Goal: Obtain resource: Download file/media

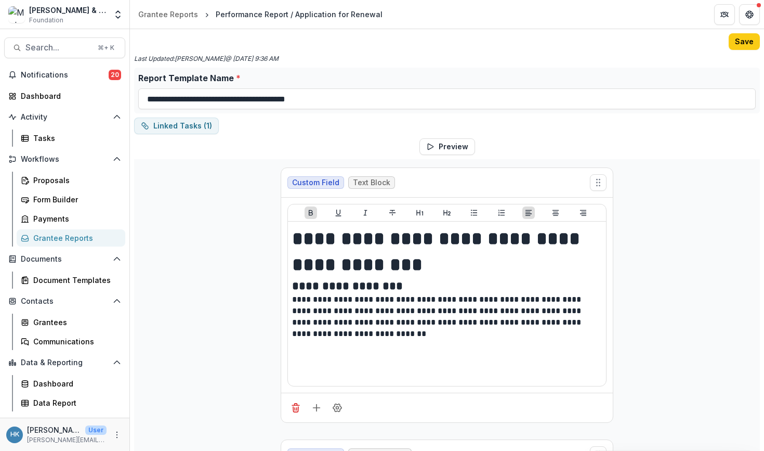
scroll to position [1448, 0]
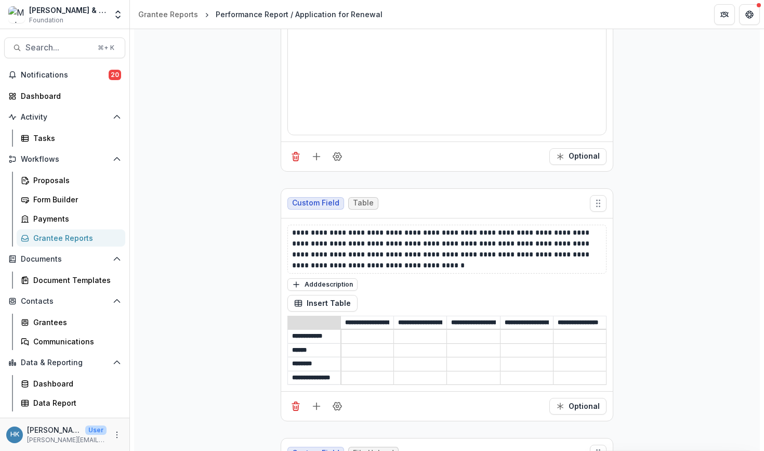
click at [63, 236] on div "Grantee Reports" at bounding box center [75, 237] width 84 height 11
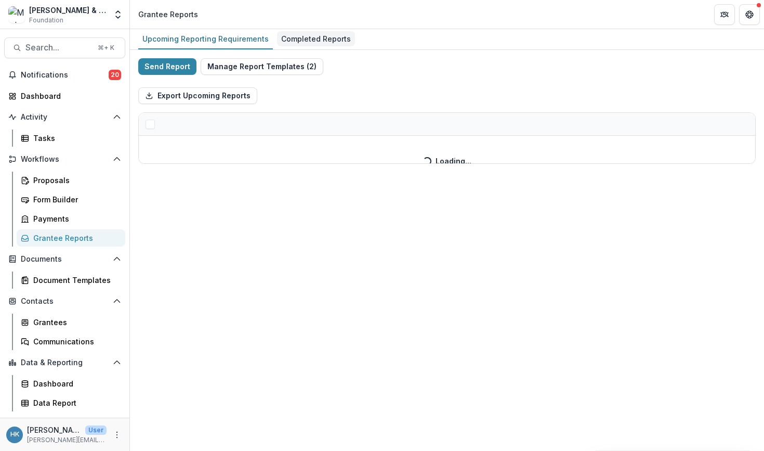
click at [322, 35] on div "Completed Reports" at bounding box center [316, 38] width 78 height 15
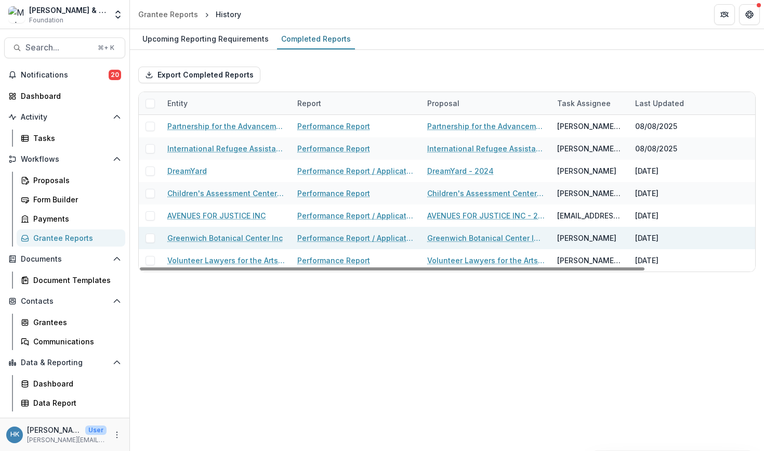
click at [213, 234] on link "Greenwich Botanical Center Inc" at bounding box center [224, 237] width 115 height 11
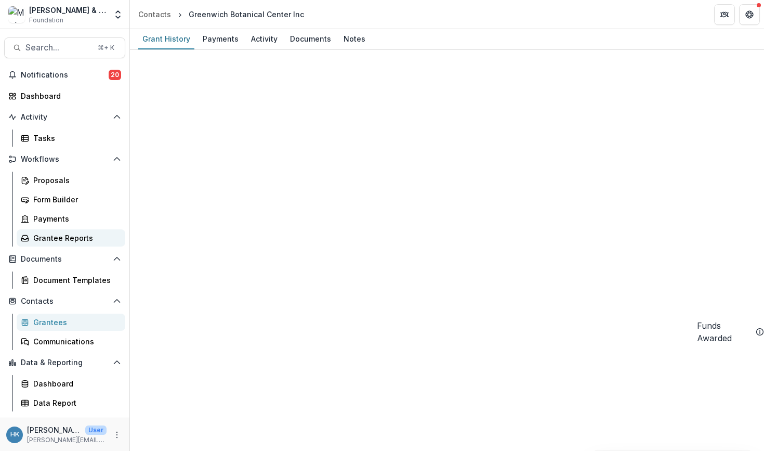
click at [59, 232] on link "Grantee Reports" at bounding box center [71, 237] width 109 height 17
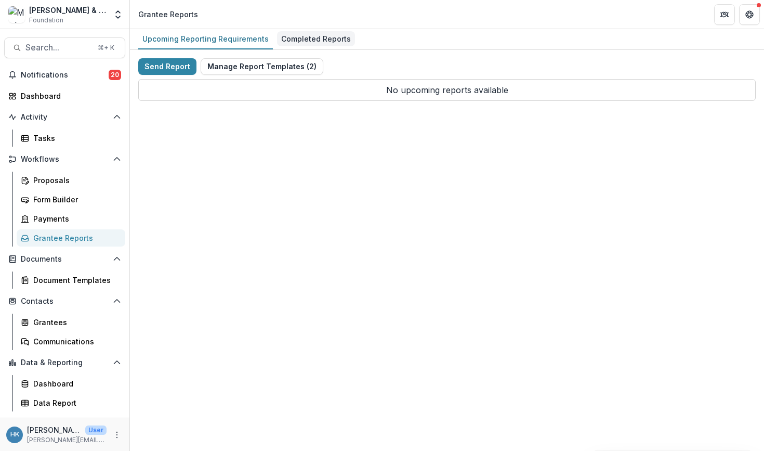
click at [305, 35] on div "Completed Reports" at bounding box center [316, 38] width 78 height 15
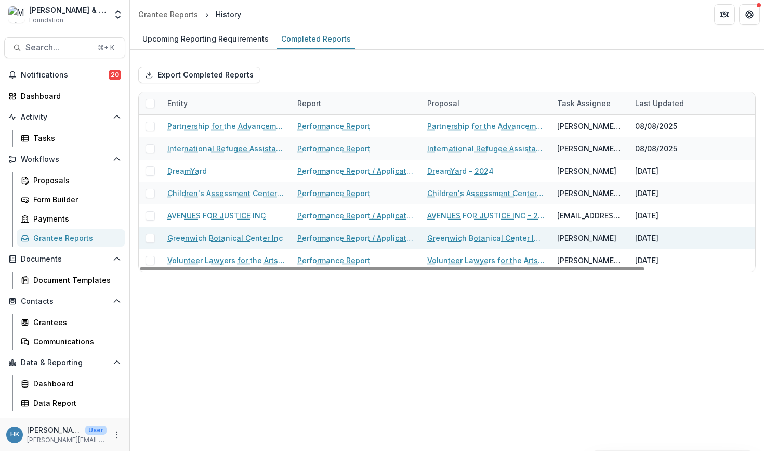
click at [344, 237] on link "Performance Report / Application for Renewal" at bounding box center [355, 237] width 117 height 11
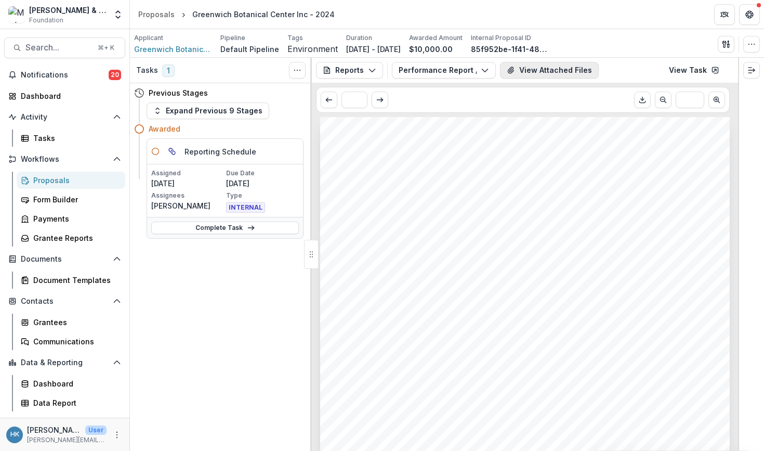
click at [561, 67] on button "View Attached Files" at bounding box center [549, 70] width 99 height 17
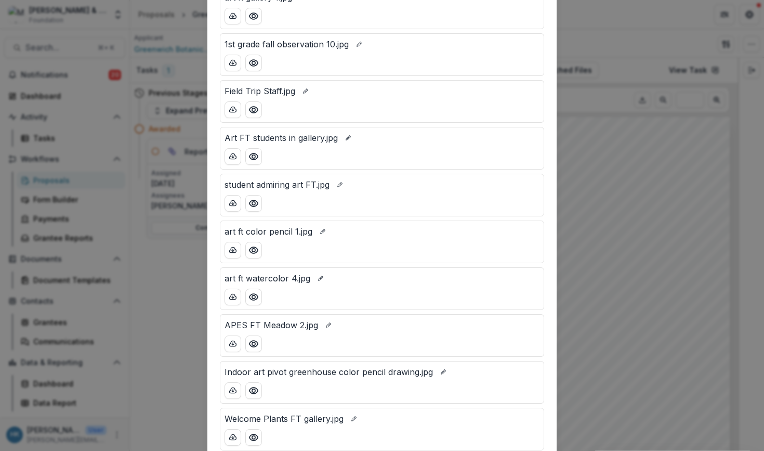
scroll to position [549, 0]
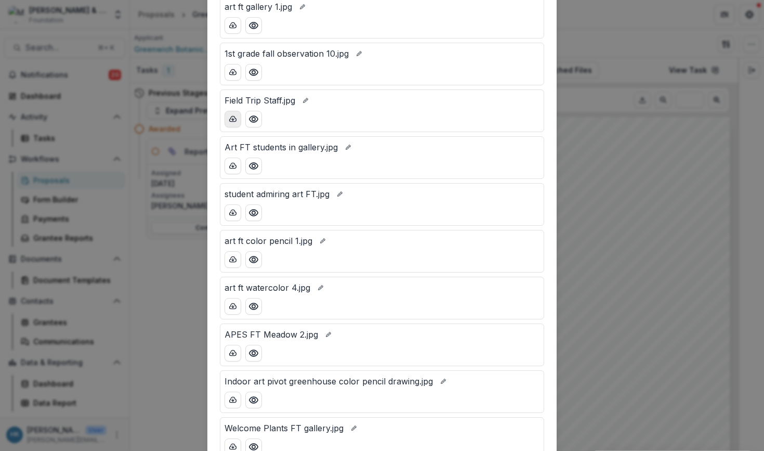
click at [230, 118] on icon "download-button" at bounding box center [233, 119] width 8 height 8
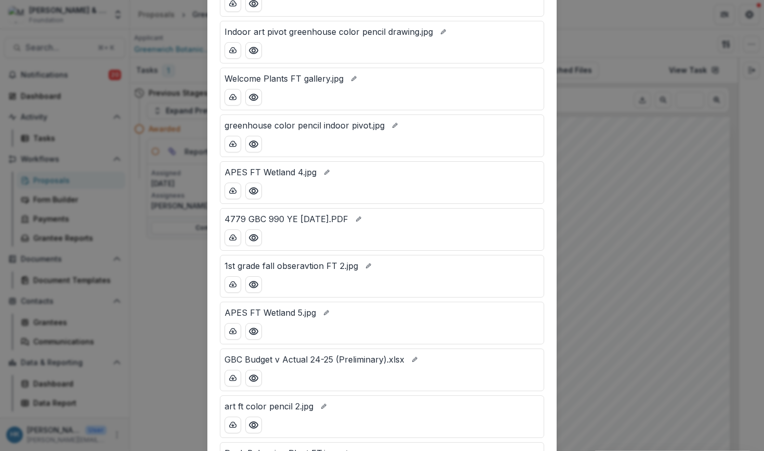
scroll to position [899, 0]
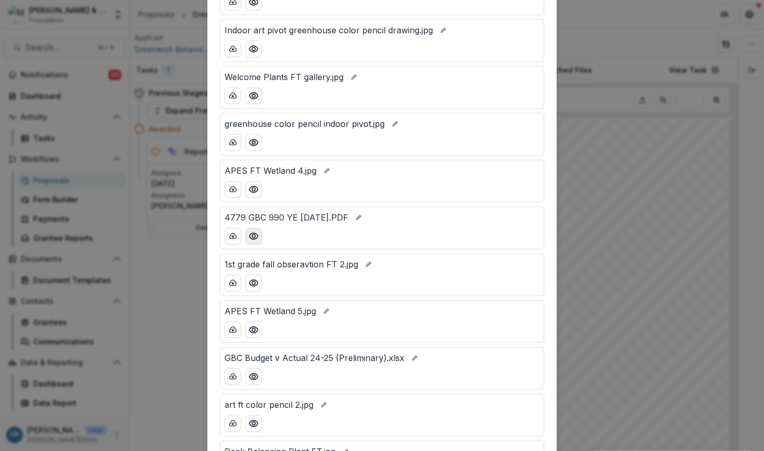
click at [254, 231] on icon "Preview 4779 GBC 990 YE 6.30.23.PDF" at bounding box center [253, 236] width 10 height 10
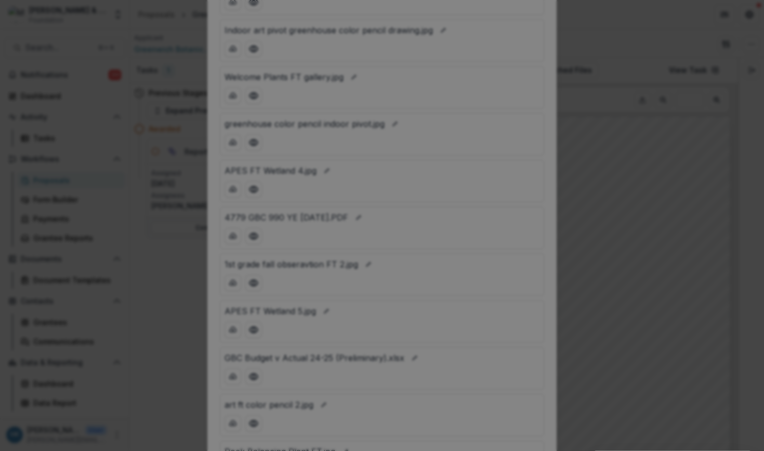
click at [746, 16] on icon "Close" at bounding box center [749, 12] width 6 height 6
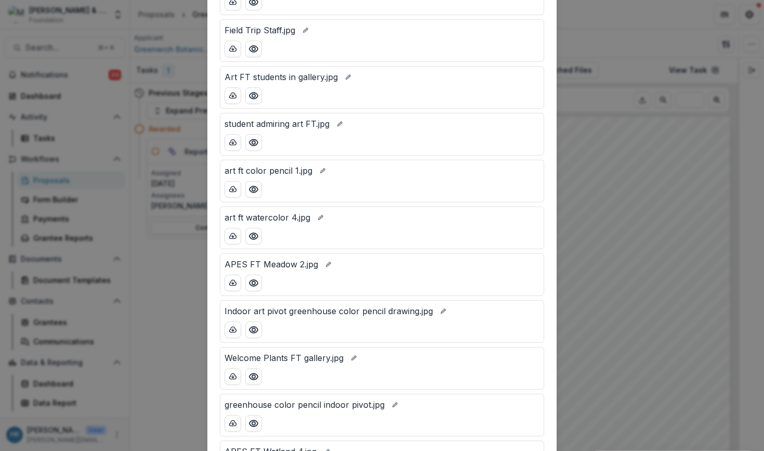
scroll to position [623, 0]
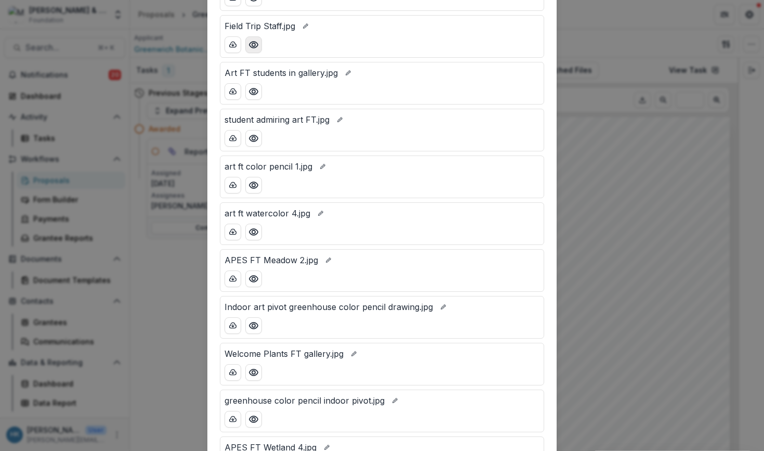
click at [248, 48] on icon "Preview Field Trip Staff.jpg" at bounding box center [253, 44] width 10 height 10
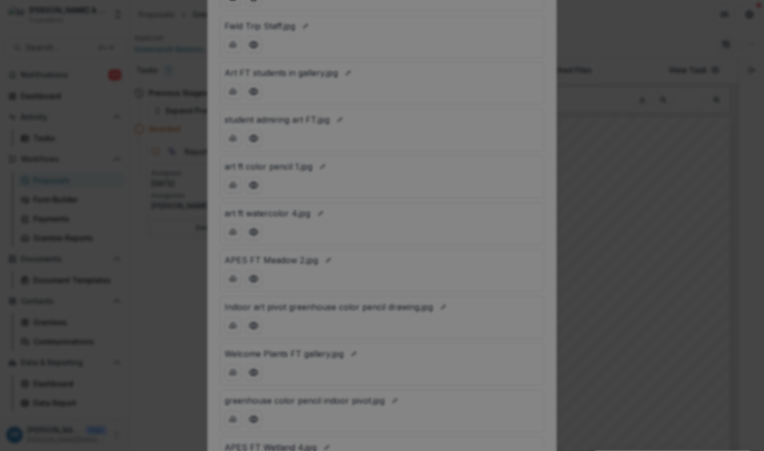
click at [746, 16] on icon "Close" at bounding box center [749, 12] width 6 height 6
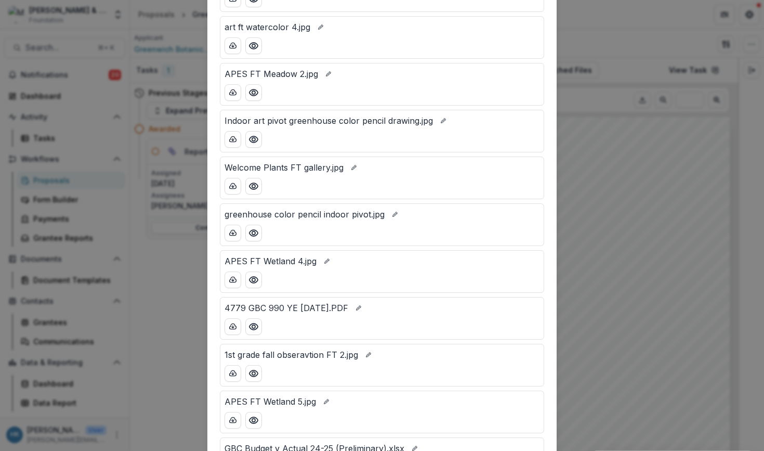
scroll to position [848, 0]
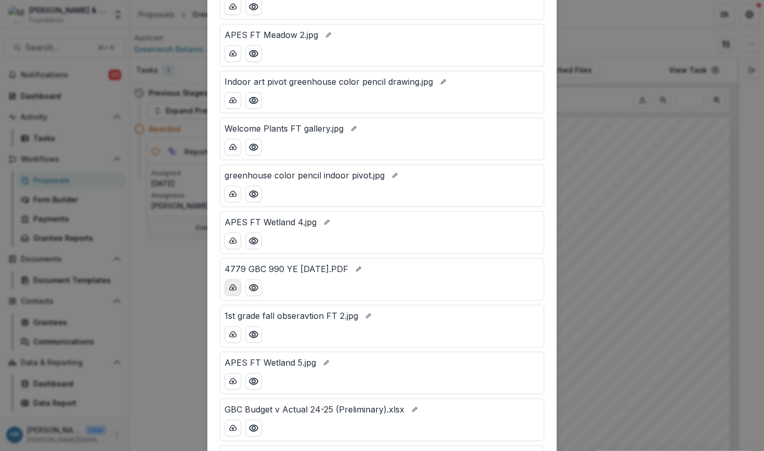
click at [231, 283] on button "download-button" at bounding box center [232, 287] width 17 height 17
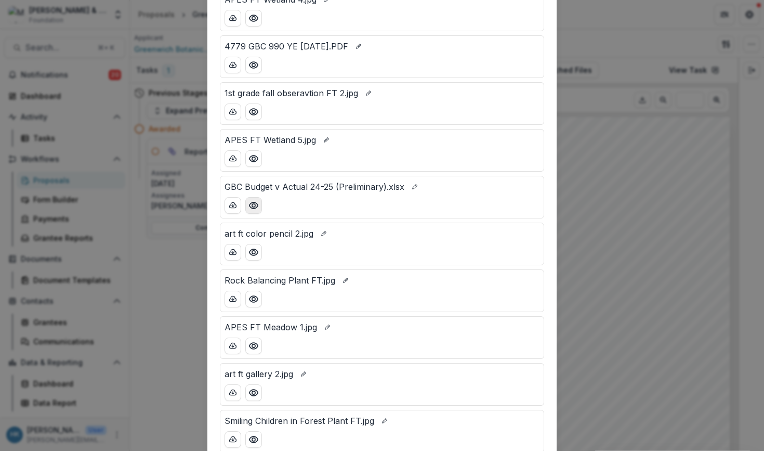
scroll to position [1073, 0]
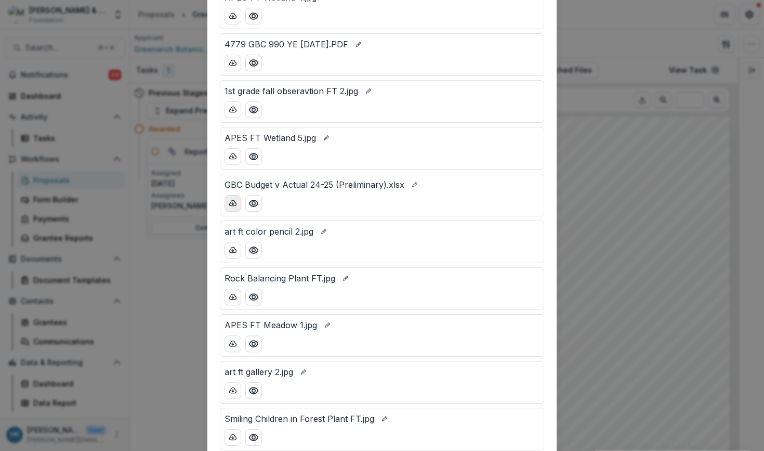
click at [229, 202] on icon "download-button" at bounding box center [233, 203] width 8 height 8
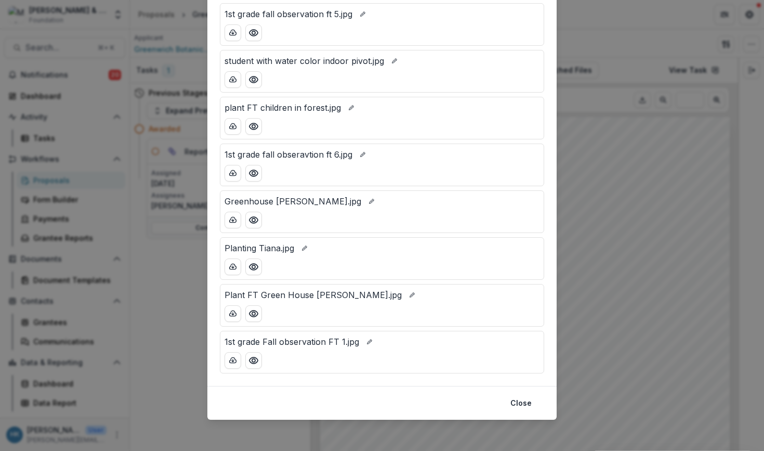
scroll to position [2274, 0]
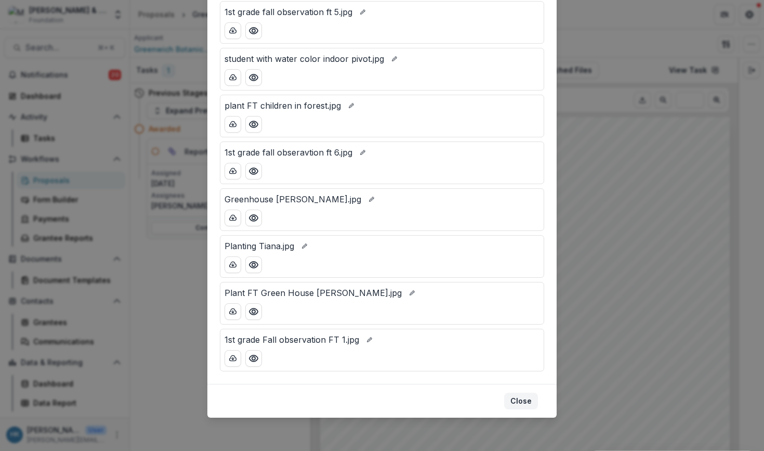
click at [519, 396] on button "Close" at bounding box center [521, 400] width 34 height 17
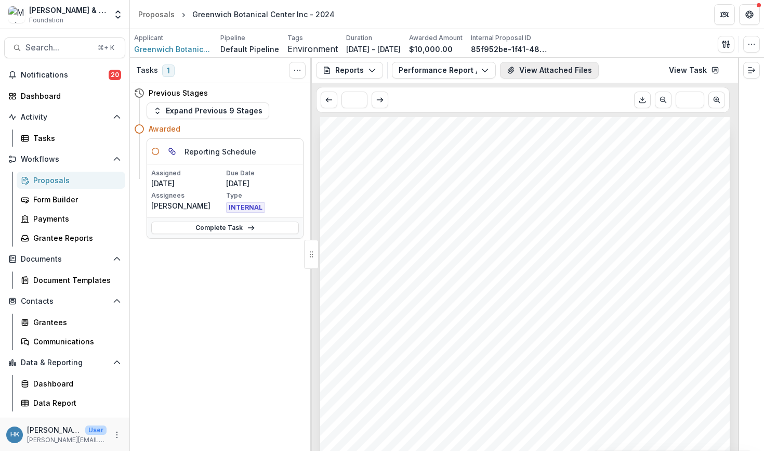
click at [586, 68] on button "View Attached Files" at bounding box center [549, 70] width 99 height 17
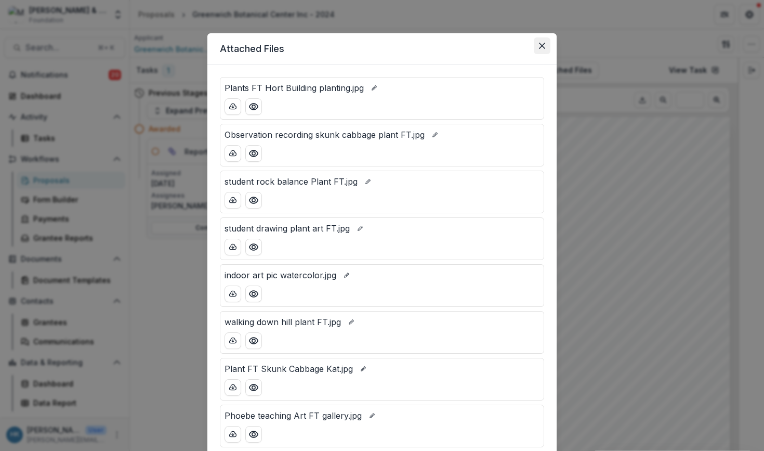
click at [539, 43] on icon "Close" at bounding box center [542, 46] width 6 height 6
